Goal: Information Seeking & Learning: Learn about a topic

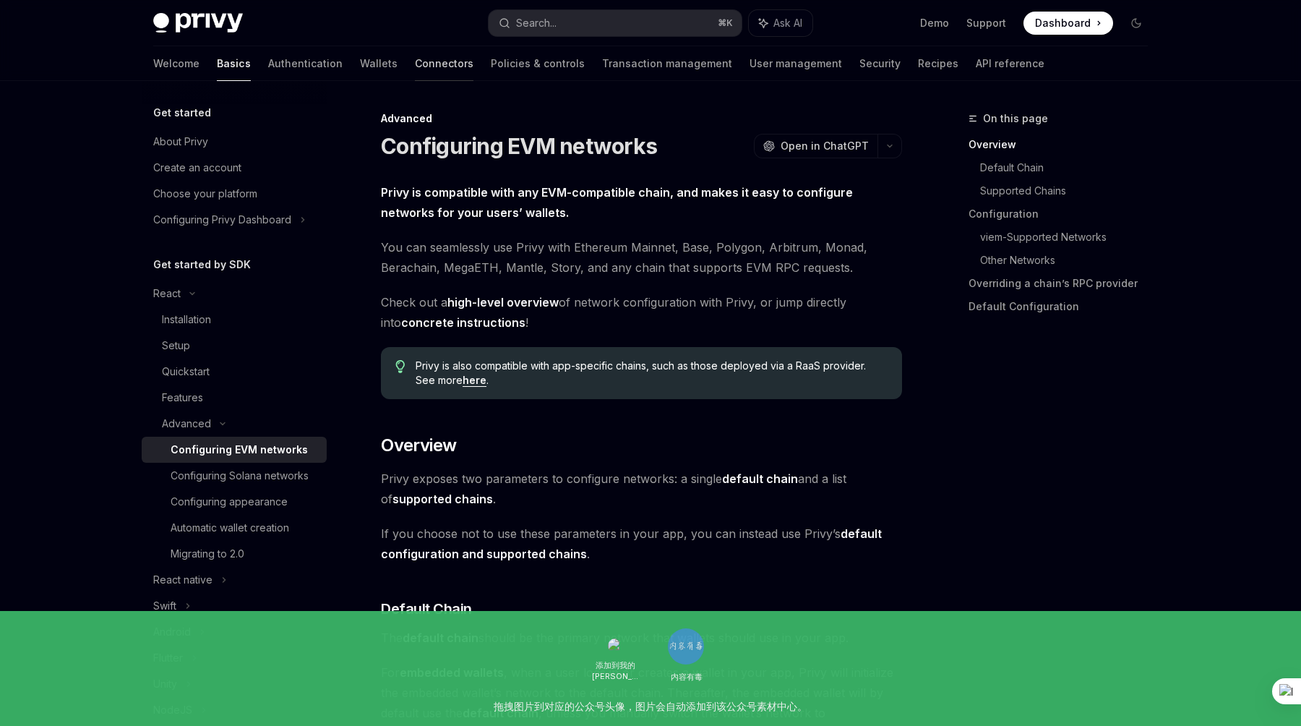
click at [415, 64] on link "Connectors" at bounding box center [444, 63] width 59 height 35
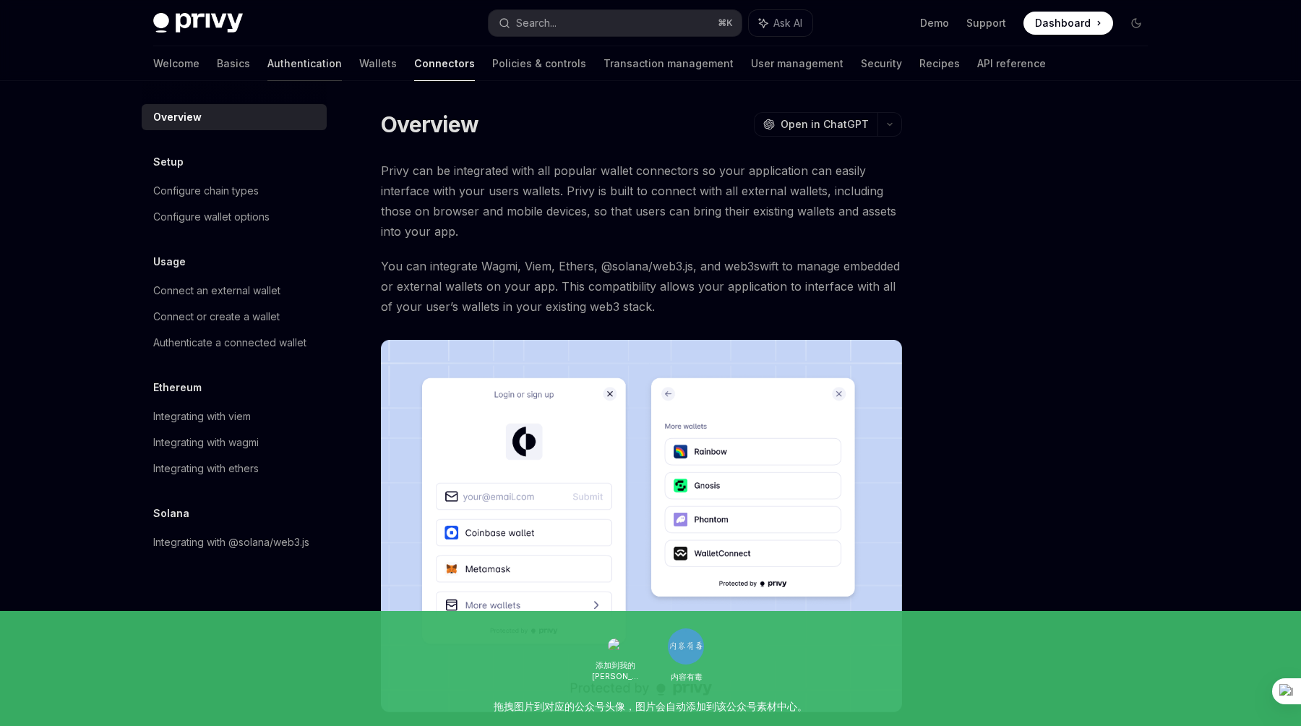
click at [267, 63] on link "Authentication" at bounding box center [304, 63] width 74 height 35
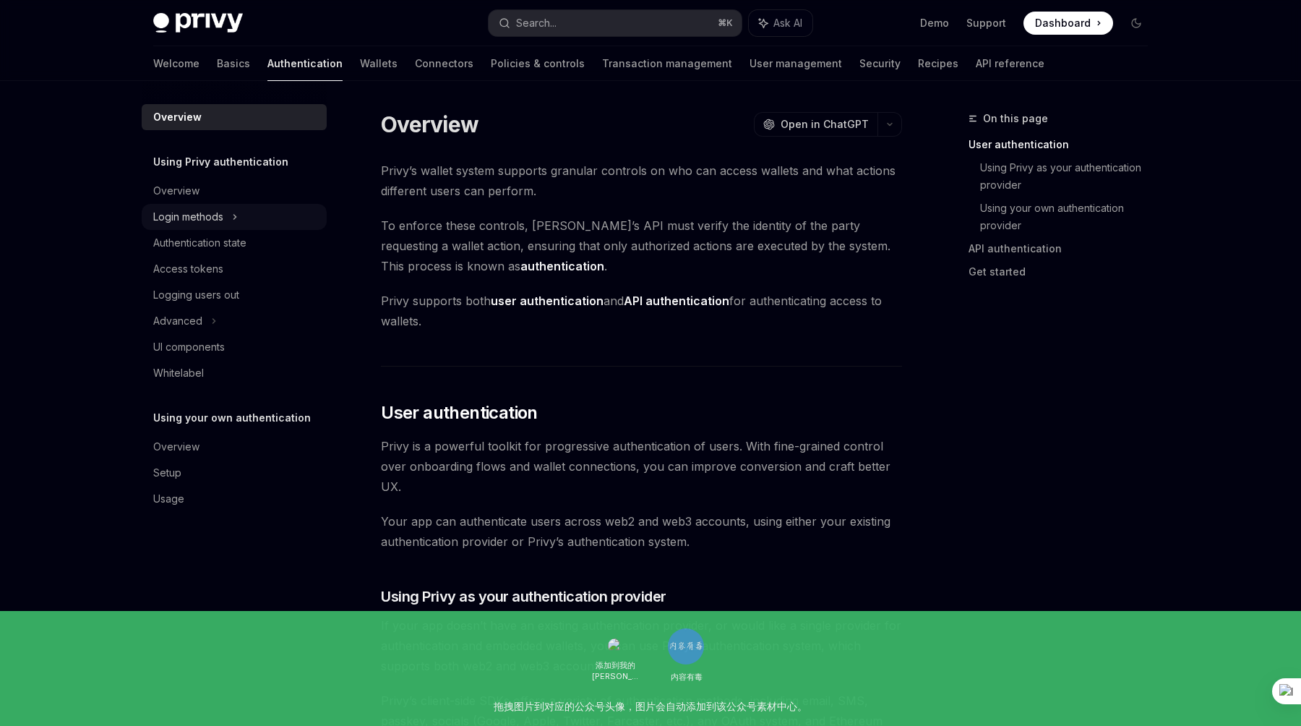
click at [205, 222] on div "Login methods" at bounding box center [188, 216] width 70 height 17
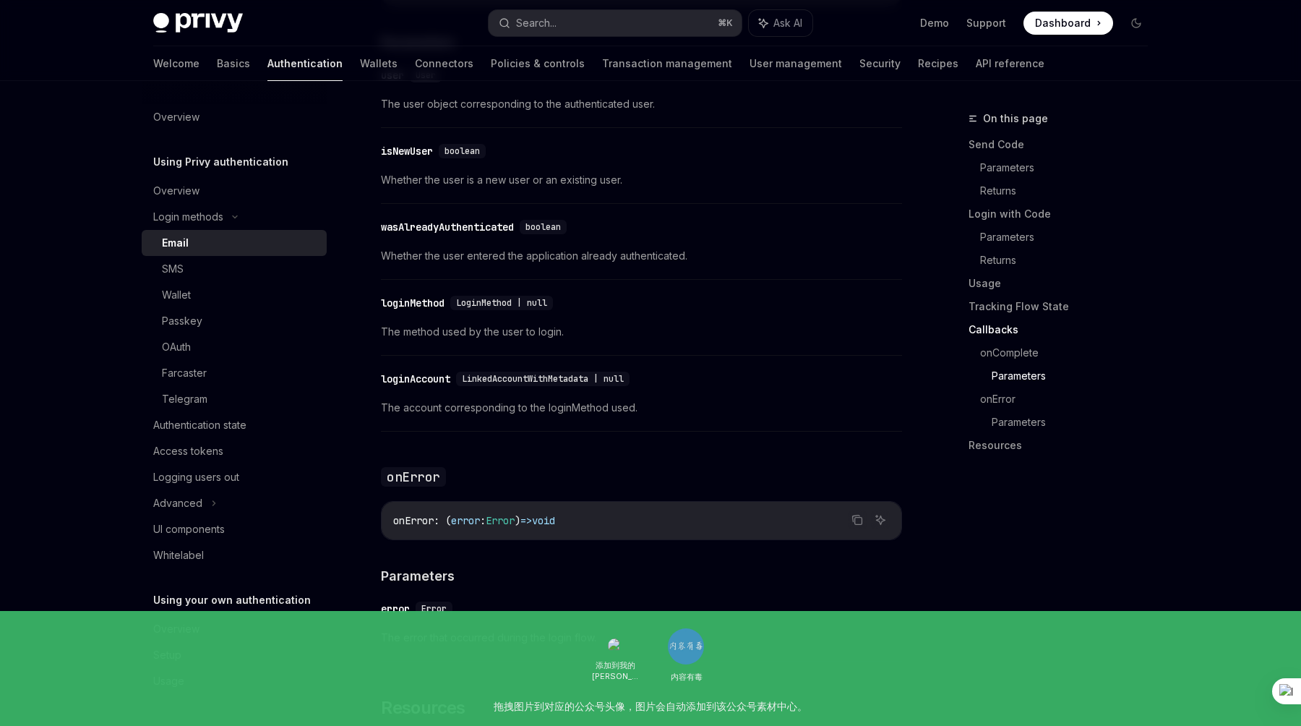
scroll to position [2481, 0]
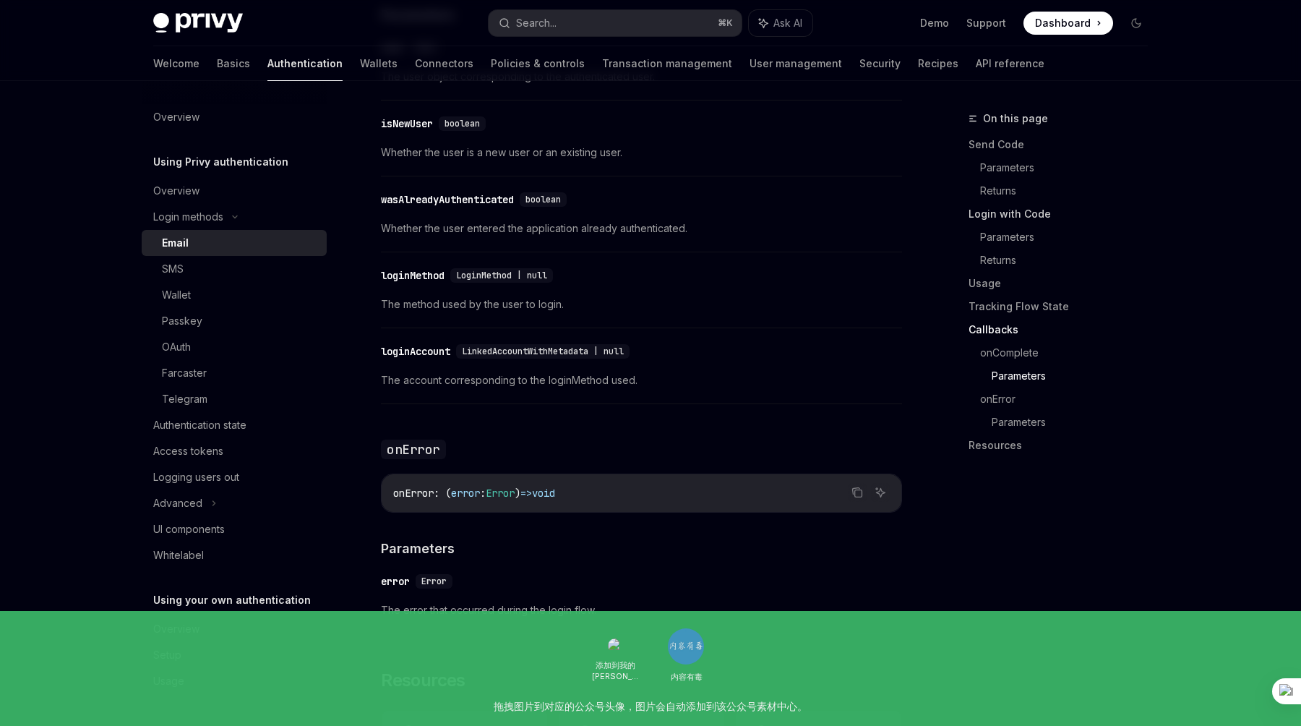
click at [1001, 213] on link "Login with Code" at bounding box center [1064, 213] width 191 height 23
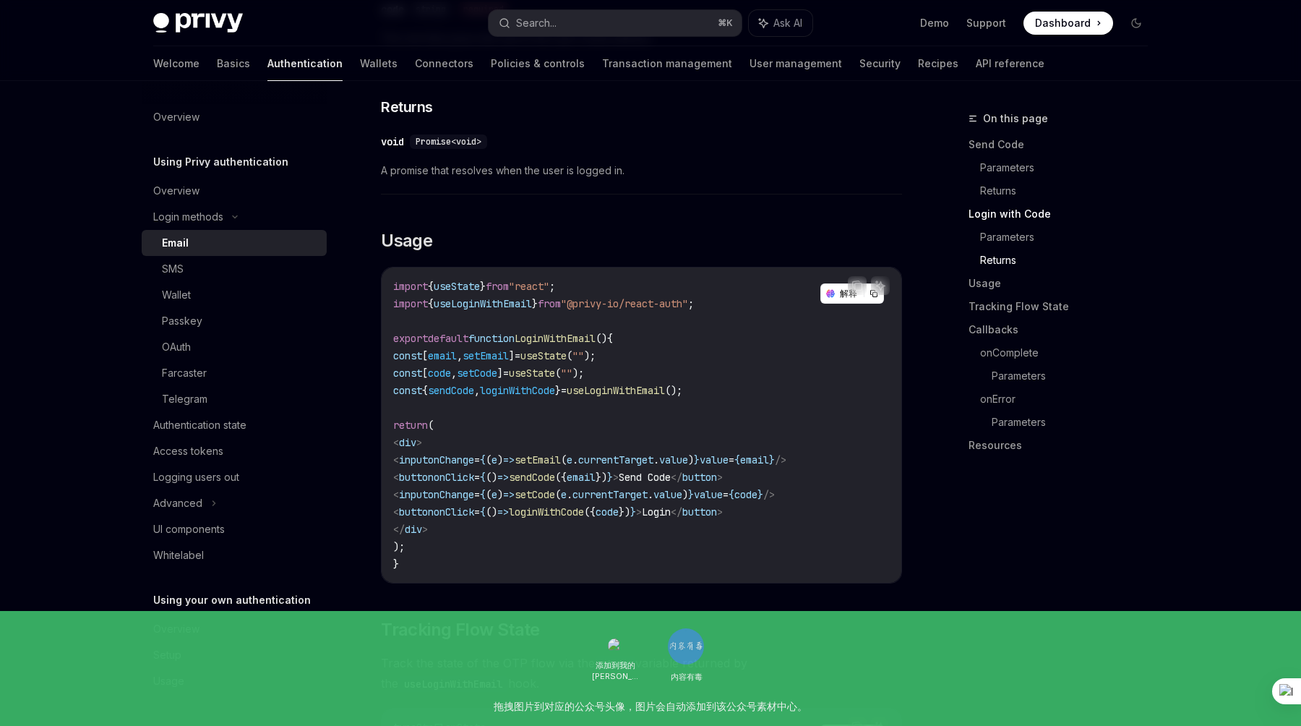
scroll to position [1104, 0]
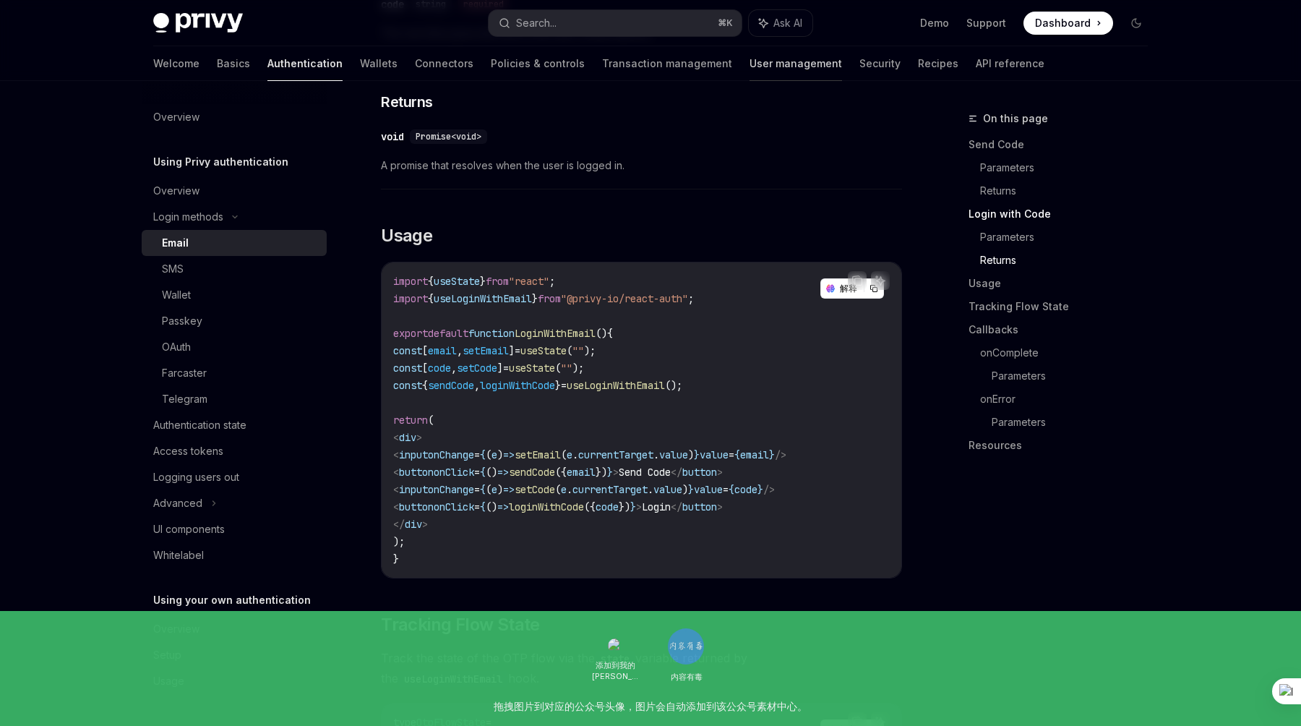
click at [750, 60] on link "User management" at bounding box center [796, 63] width 93 height 35
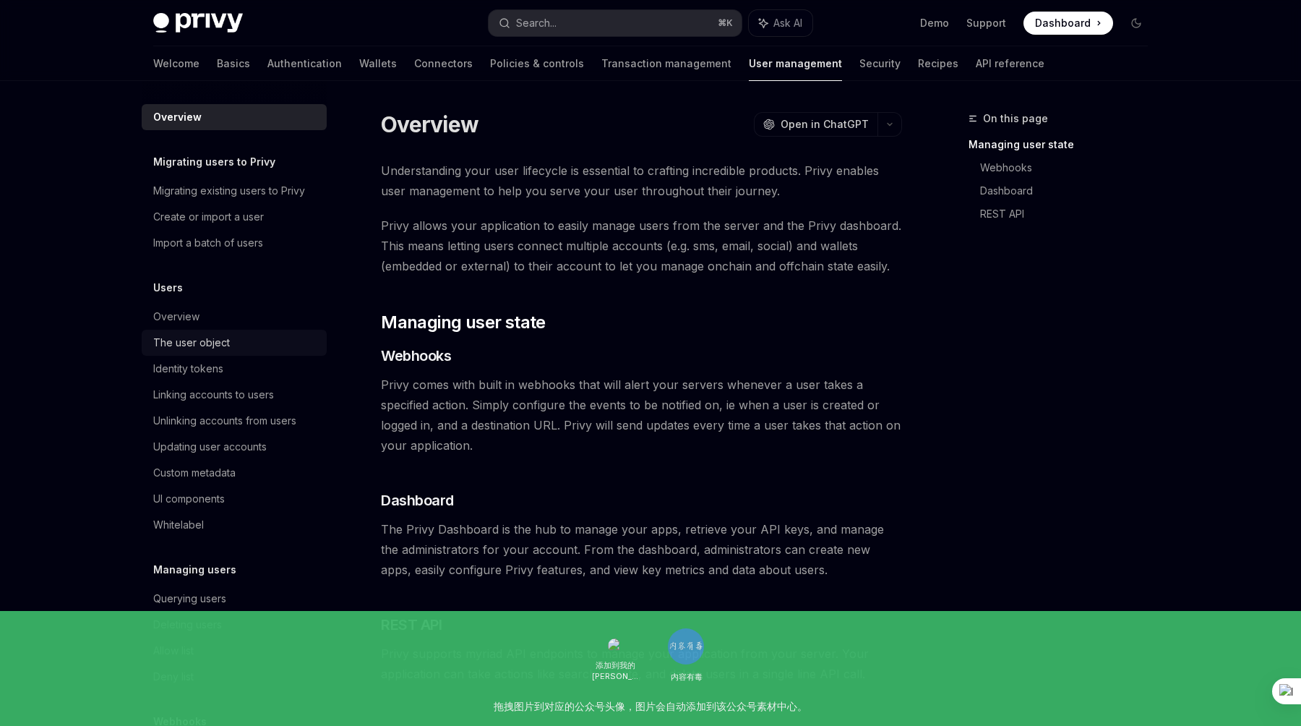
click at [250, 340] on div "The user object" at bounding box center [235, 342] width 165 height 17
type textarea "*"
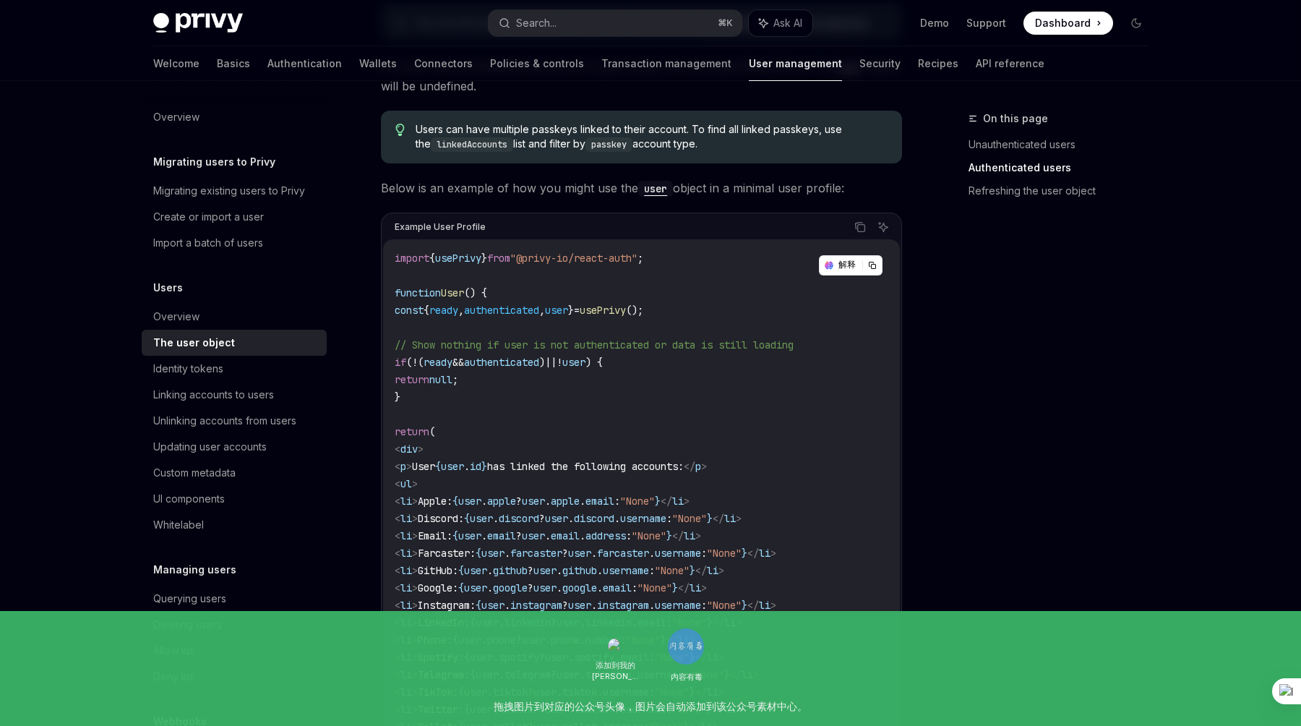
scroll to position [1152, 0]
